Goal: Entertainment & Leisure: Browse casually

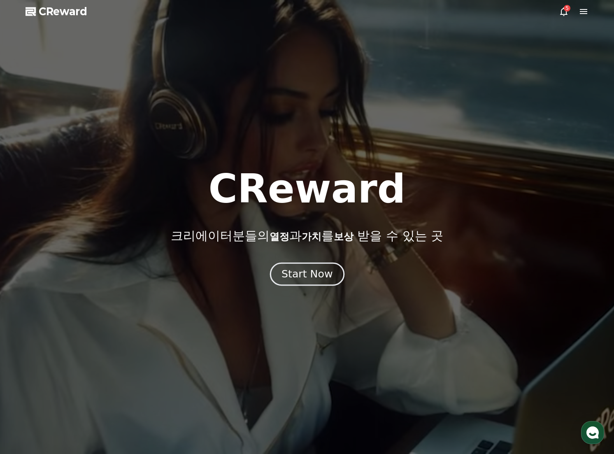
click at [300, 267] on div "Start Now" at bounding box center [306, 274] width 51 height 14
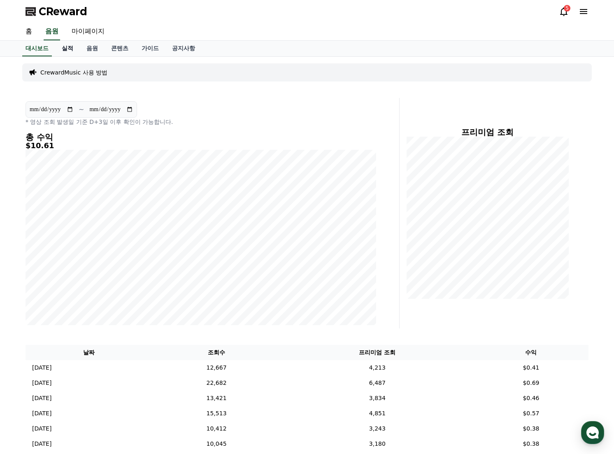
click at [70, 48] on link "실적" at bounding box center [67, 49] width 25 height 16
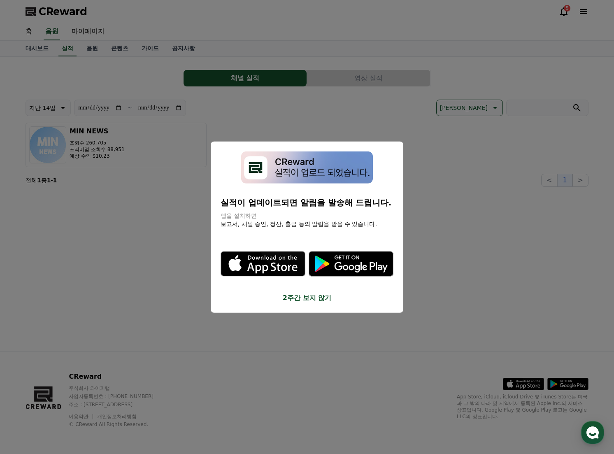
click at [328, 297] on button "2주간 보지 않기" at bounding box center [307, 298] width 173 height 10
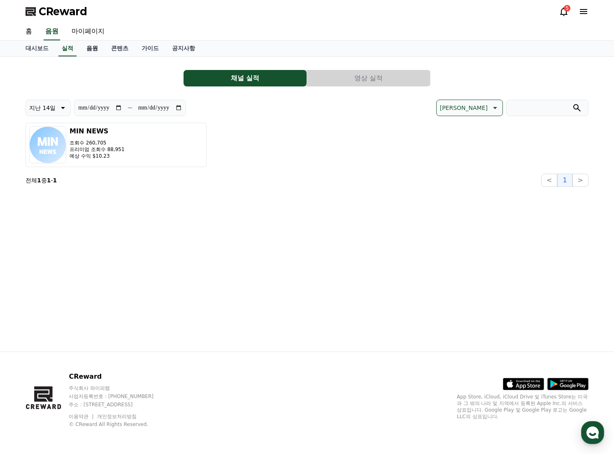
click at [97, 47] on link "음원" at bounding box center [92, 49] width 25 height 16
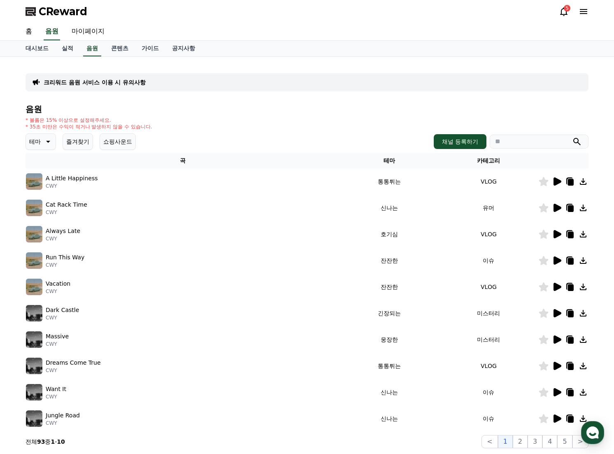
click at [44, 143] on icon at bounding box center [47, 142] width 10 height 10
click at [43, 134] on button "테마" at bounding box center [41, 141] width 30 height 16
click at [46, 169] on button "즐거움" at bounding box center [39, 172] width 24 height 18
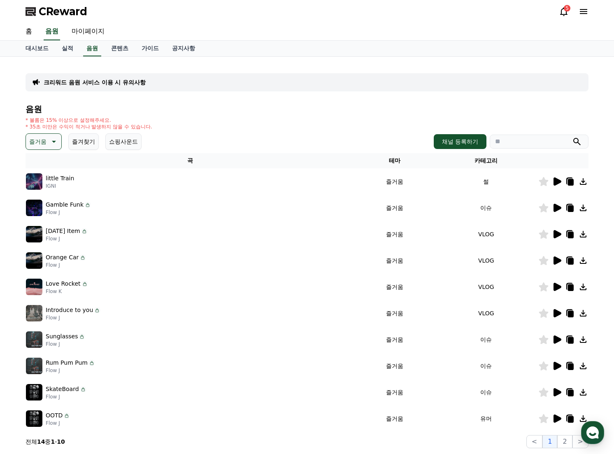
click at [556, 182] on icon at bounding box center [557, 181] width 8 height 8
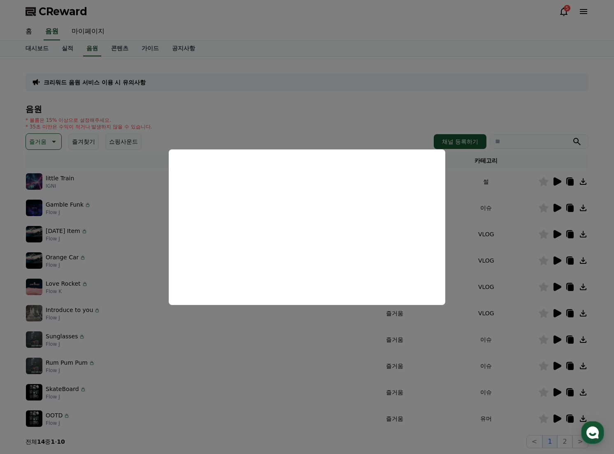
drag, startPoint x: 86, startPoint y: 208, endPoint x: 108, endPoint y: 208, distance: 21.4
click at [86, 208] on button "close modal" at bounding box center [307, 227] width 614 height 454
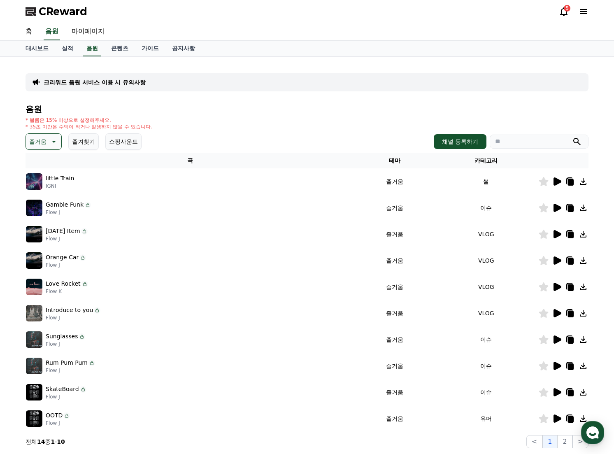
click at [554, 207] on icon at bounding box center [557, 208] width 8 height 8
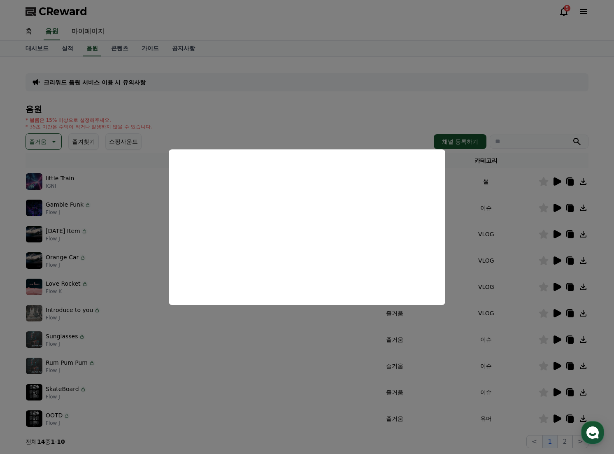
click at [509, 236] on button "close modal" at bounding box center [307, 227] width 614 height 454
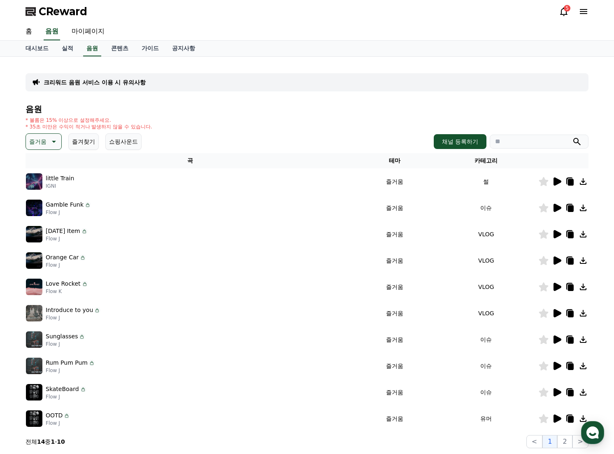
click at [558, 234] on icon at bounding box center [557, 234] width 8 height 8
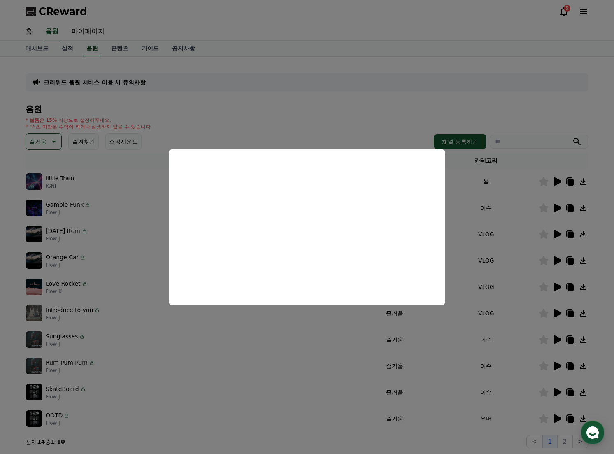
click at [494, 237] on button "close modal" at bounding box center [307, 227] width 614 height 454
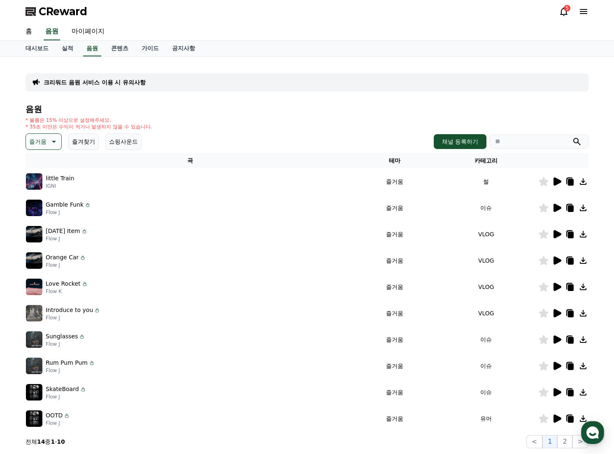
click at [553, 366] on icon at bounding box center [557, 366] width 8 height 8
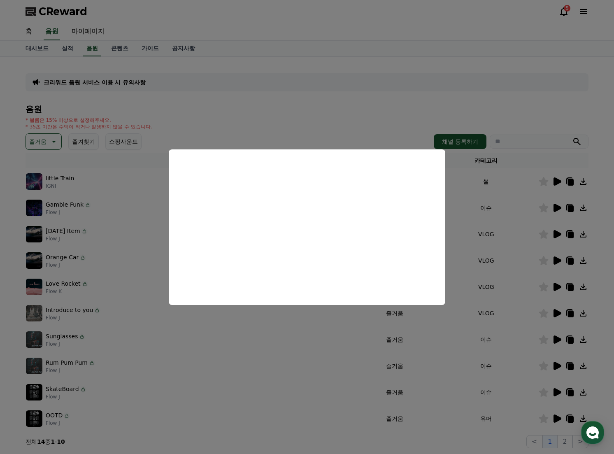
click at [555, 418] on button "close modal" at bounding box center [307, 227] width 614 height 454
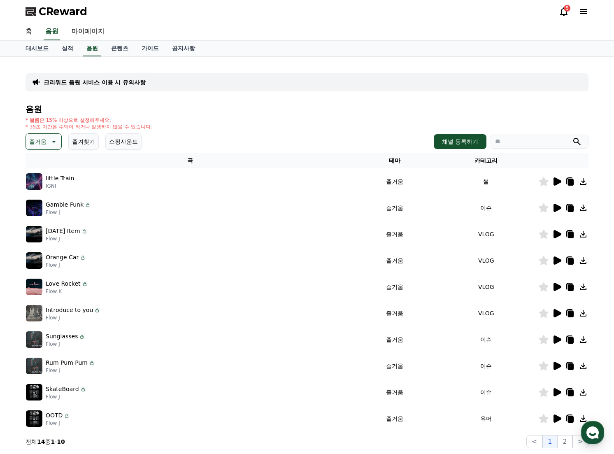
click at [555, 418] on icon at bounding box center [557, 418] width 8 height 8
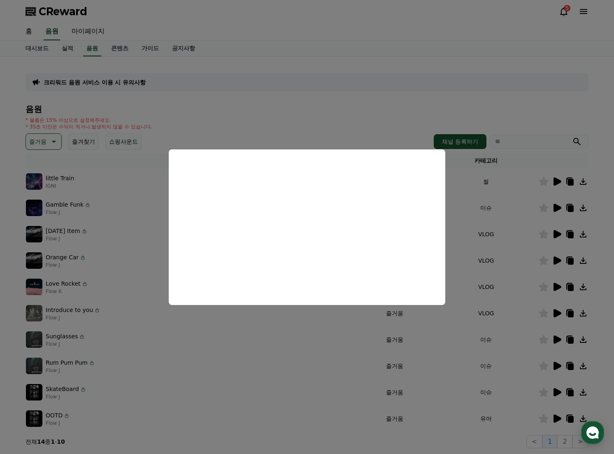
click at [548, 288] on button "close modal" at bounding box center [307, 227] width 614 height 454
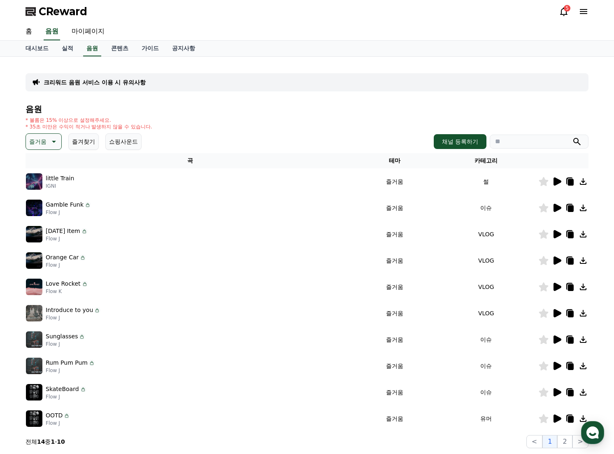
click at [555, 288] on icon at bounding box center [557, 287] width 8 height 8
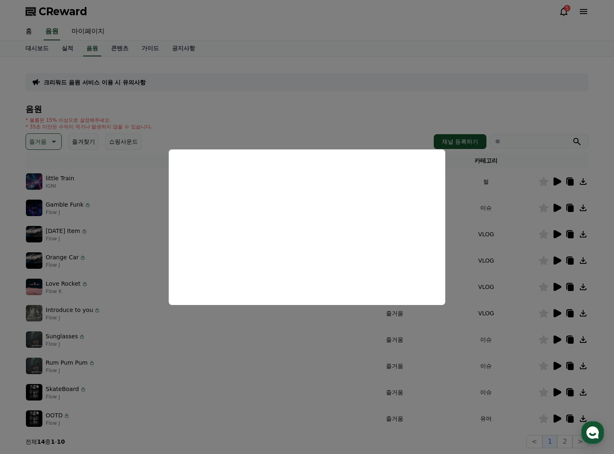
click at [377, 124] on button "close modal" at bounding box center [307, 227] width 614 height 454
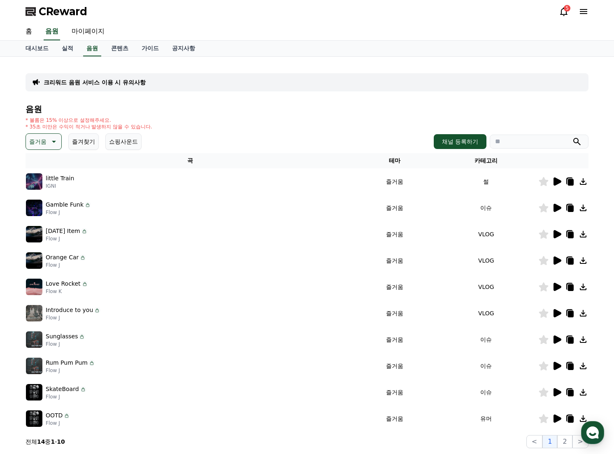
click at [79, 142] on button "즐겨찾기" at bounding box center [83, 141] width 30 height 16
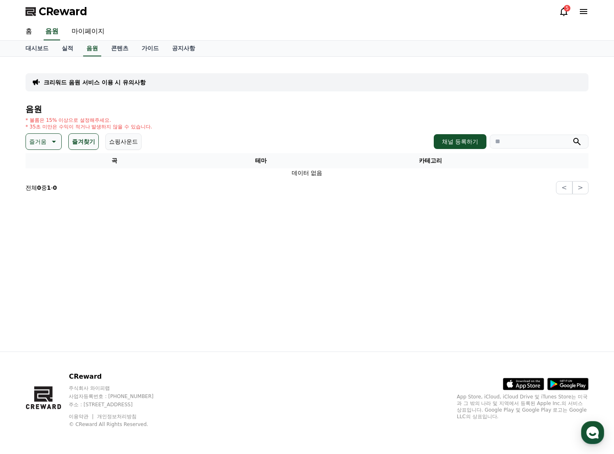
click at [31, 143] on p "즐거움" at bounding box center [37, 142] width 17 height 12
click at [41, 203] on button "호기심" at bounding box center [39, 206] width 24 height 18
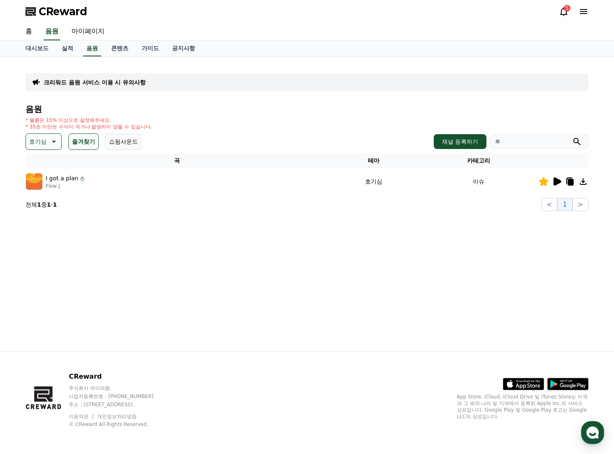
click at [555, 181] on icon at bounding box center [557, 181] width 8 height 8
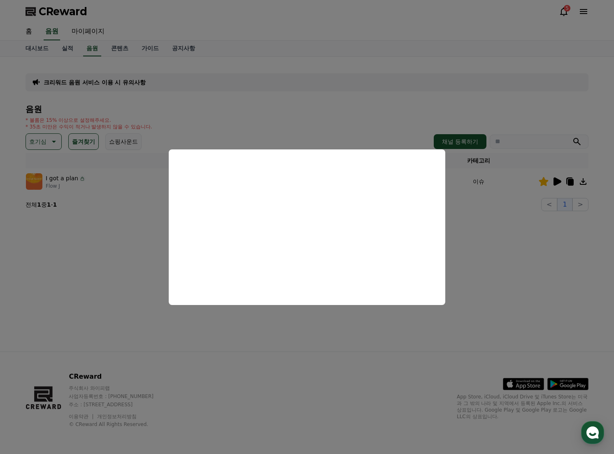
click at [118, 176] on button "close modal" at bounding box center [307, 227] width 614 height 454
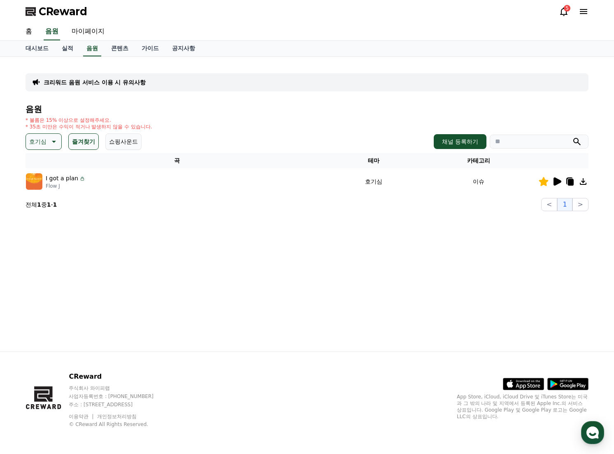
drag, startPoint x: 42, startPoint y: 140, endPoint x: 80, endPoint y: 188, distance: 60.9
click at [42, 141] on p "호기심" at bounding box center [37, 142] width 17 height 12
click at [42, 172] on button "밝은" at bounding box center [36, 167] width 18 height 18
click at [557, 181] on icon at bounding box center [557, 181] width 8 height 8
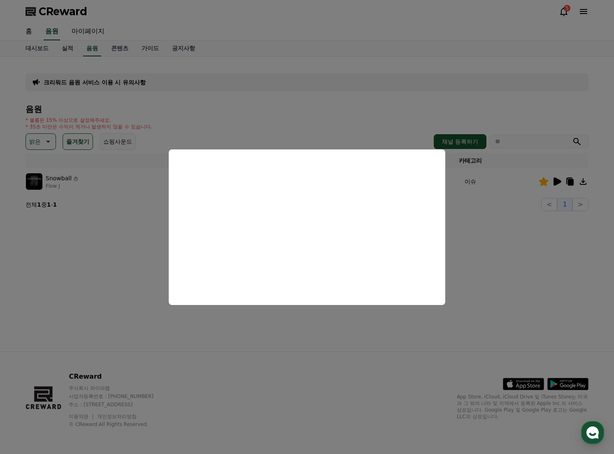
click at [374, 119] on button "close modal" at bounding box center [307, 227] width 614 height 454
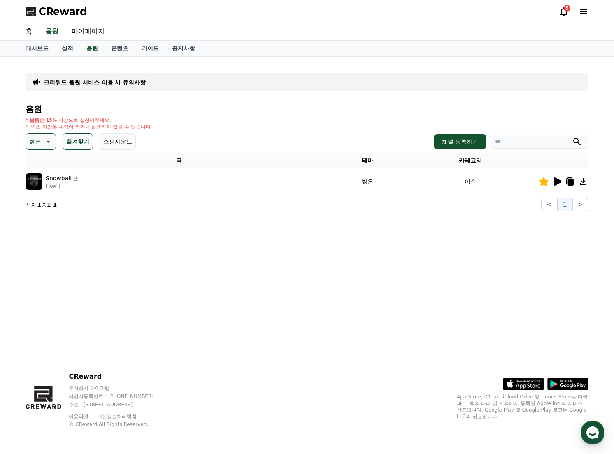
click at [582, 183] on icon at bounding box center [583, 181] width 10 height 10
click at [585, 181] on icon at bounding box center [583, 181] width 10 height 10
click at [56, 179] on p "Snowball" at bounding box center [59, 178] width 26 height 9
click at [586, 181] on icon at bounding box center [583, 181] width 10 height 10
click at [34, 140] on p "밝은" at bounding box center [35, 142] width 12 height 12
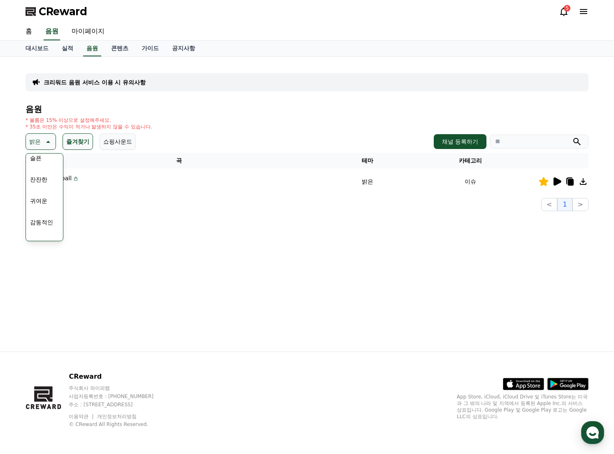
scroll to position [288, 0]
click at [44, 189] on button "잔잔한" at bounding box center [39, 196] width 24 height 18
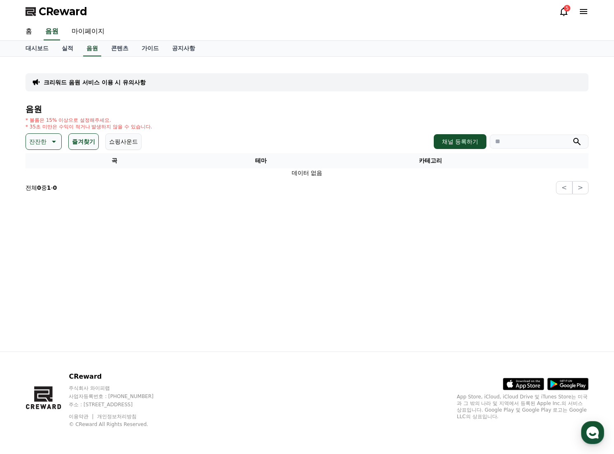
click at [81, 142] on button "즐겨찾기" at bounding box center [83, 141] width 30 height 16
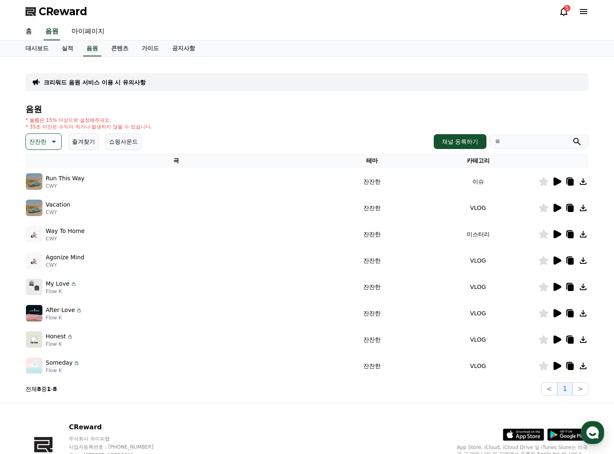
click at [560, 183] on icon at bounding box center [557, 181] width 10 height 10
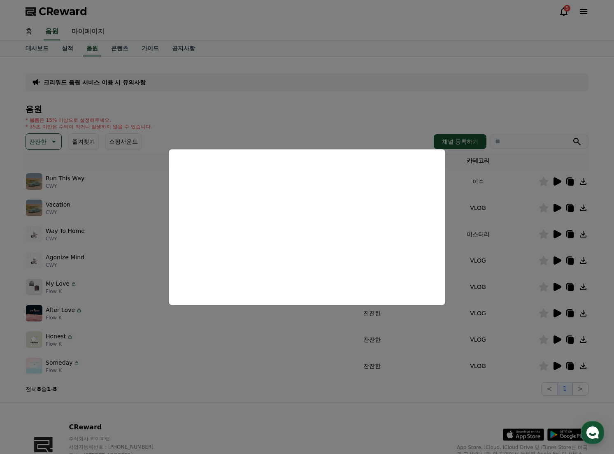
click at [472, 283] on button "close modal" at bounding box center [307, 227] width 614 height 454
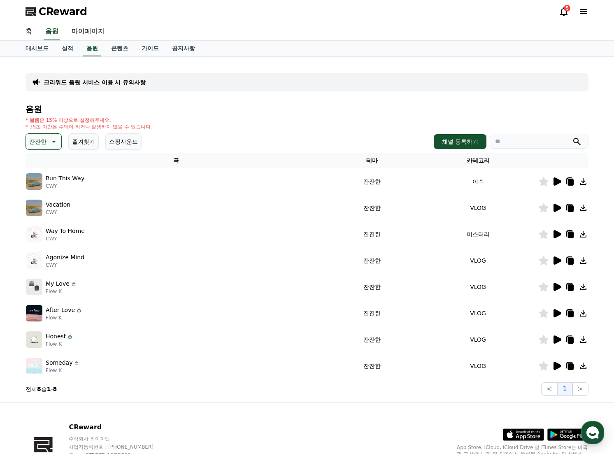
click at [553, 342] on icon at bounding box center [557, 339] width 10 height 10
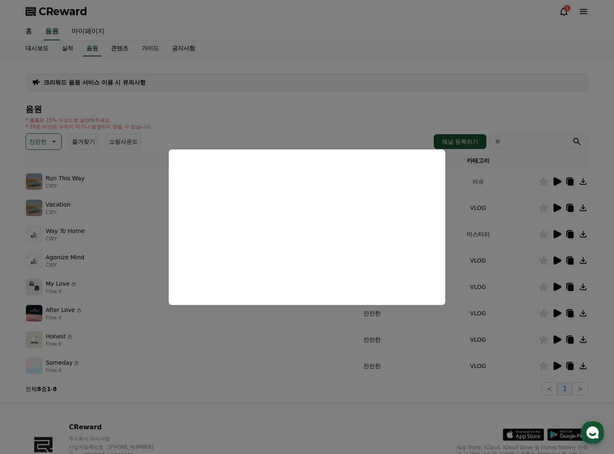
click at [556, 337] on button "close modal" at bounding box center [307, 227] width 614 height 454
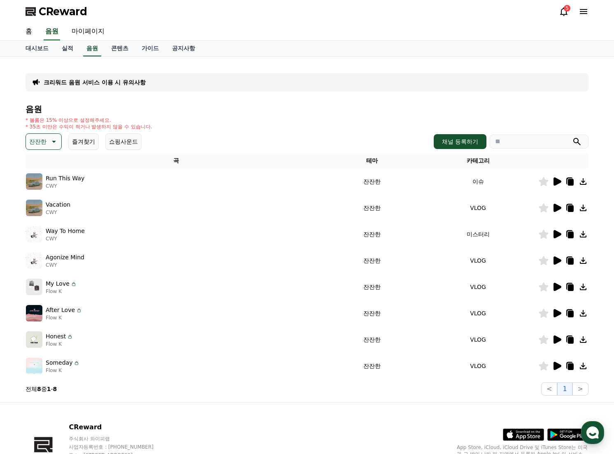
click at [556, 337] on icon at bounding box center [557, 339] width 8 height 8
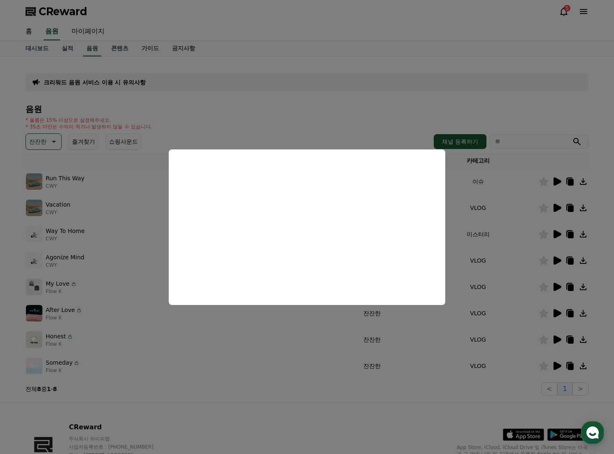
click at [559, 367] on button "close modal" at bounding box center [307, 227] width 614 height 454
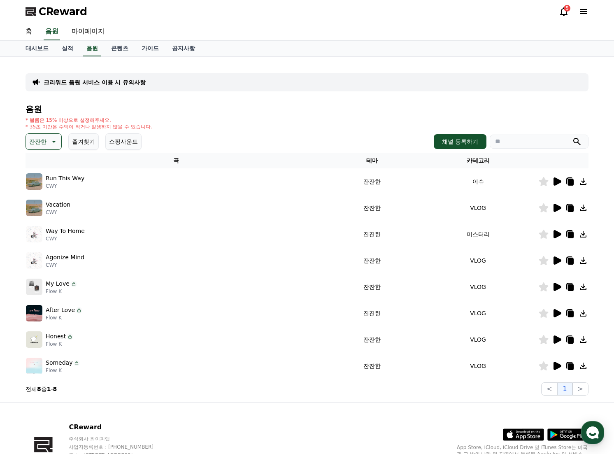
click at [557, 367] on icon at bounding box center [557, 366] width 8 height 8
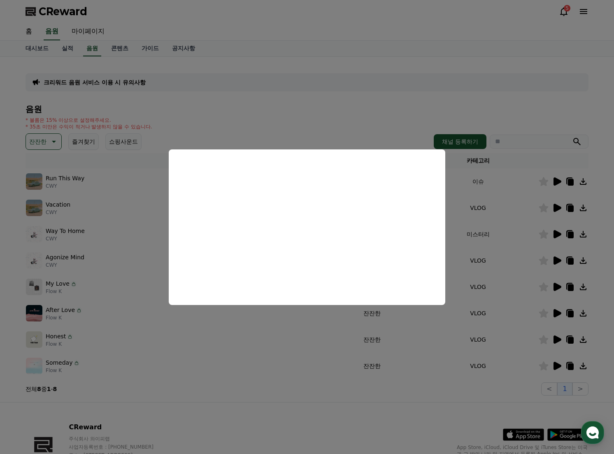
click at [581, 365] on button "close modal" at bounding box center [307, 227] width 614 height 454
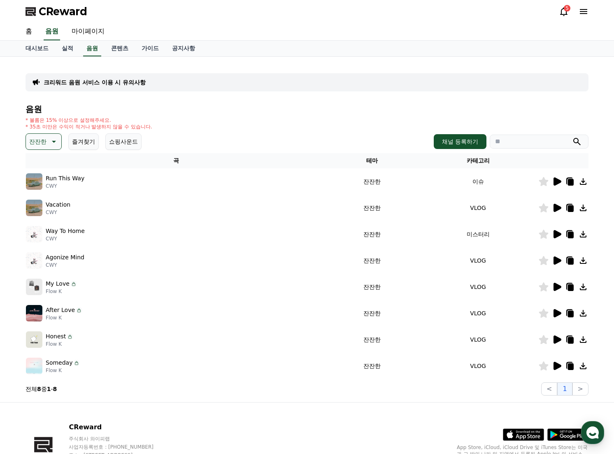
click at [585, 367] on icon at bounding box center [583, 366] width 10 height 10
click at [583, 367] on icon at bounding box center [583, 365] width 7 height 7
click at [584, 369] on icon at bounding box center [583, 365] width 7 height 7
click at [583, 366] on icon at bounding box center [583, 365] width 7 height 7
